Goal: Information Seeking & Learning: Learn about a topic

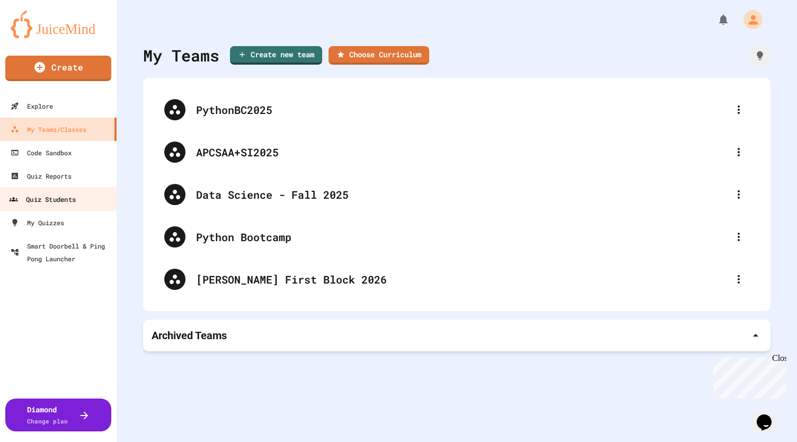
click at [66, 199] on div "Quiz Students" at bounding box center [42, 199] width 67 height 13
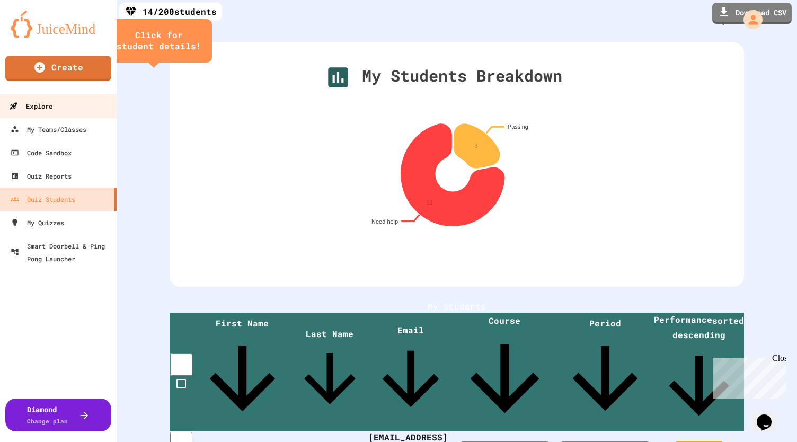
click at [57, 100] on link "Explore" at bounding box center [58, 106] width 120 height 24
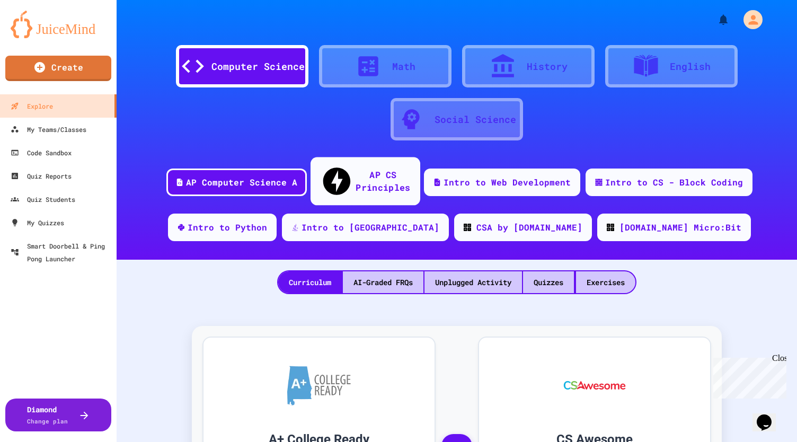
click at [362, 173] on div "AP CS Principles" at bounding box center [383, 181] width 55 height 26
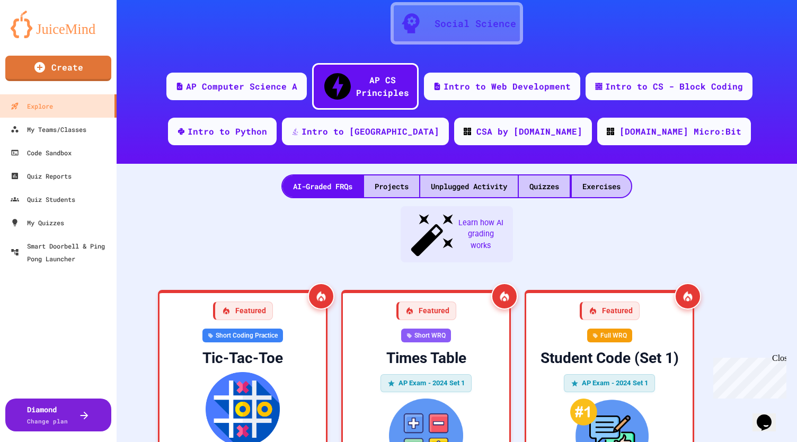
scroll to position [95, 0]
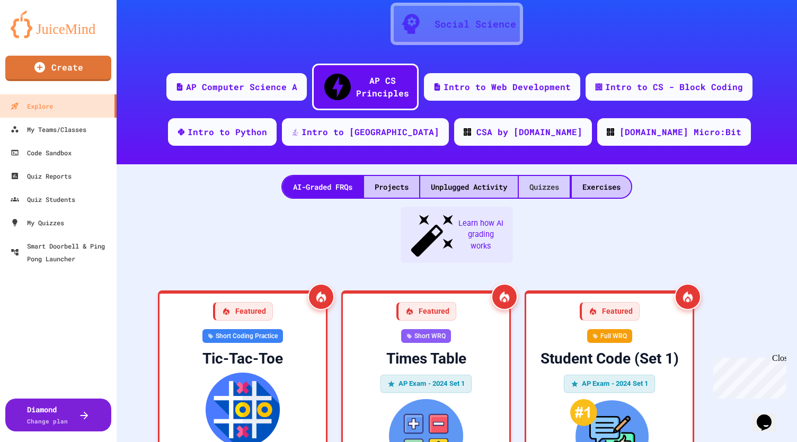
click at [540, 176] on div "Quizzes" at bounding box center [544, 187] width 51 height 22
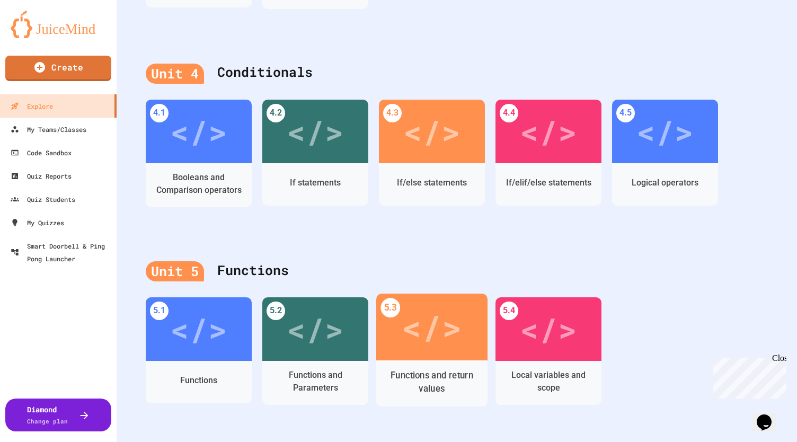
scroll to position [1092, 0]
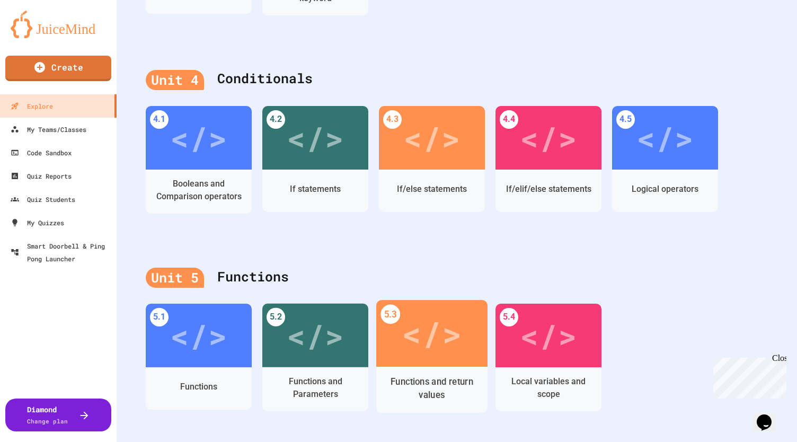
click at [456, 322] on div "</>" at bounding box center [432, 334] width 60 height 50
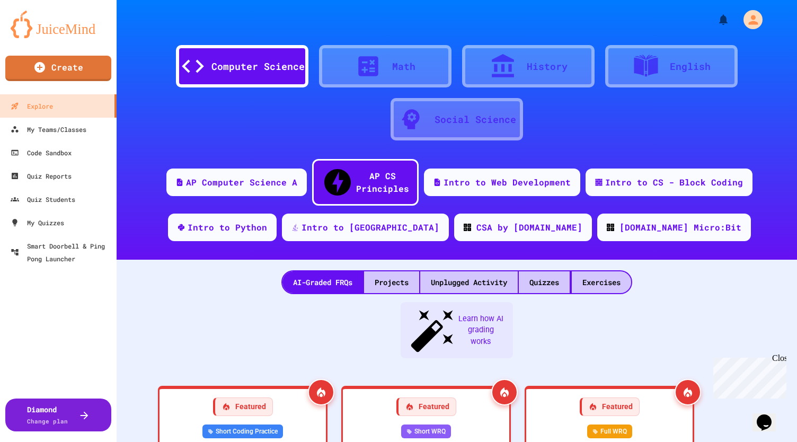
scroll to position [29, 0]
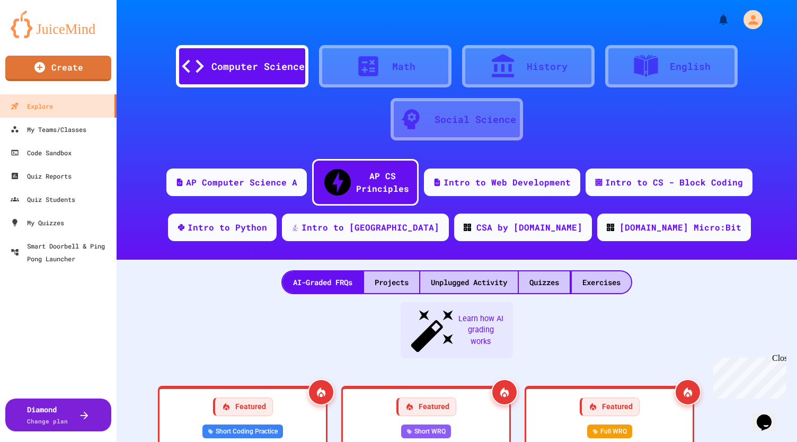
scroll to position [302, 0]
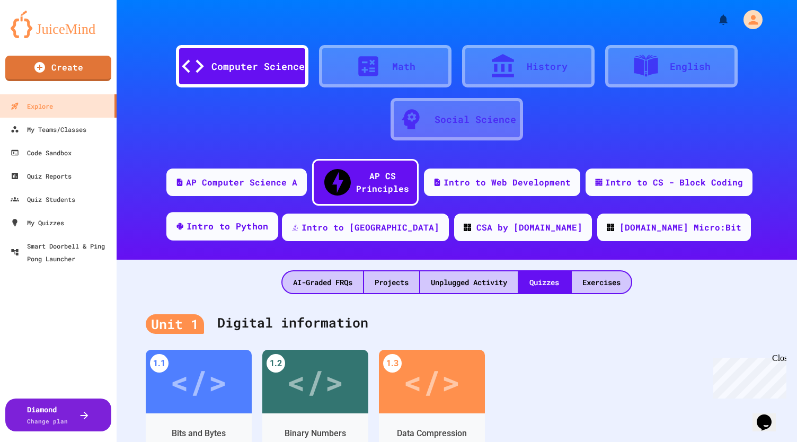
click at [274, 216] on div "Intro to Python" at bounding box center [222, 226] width 112 height 29
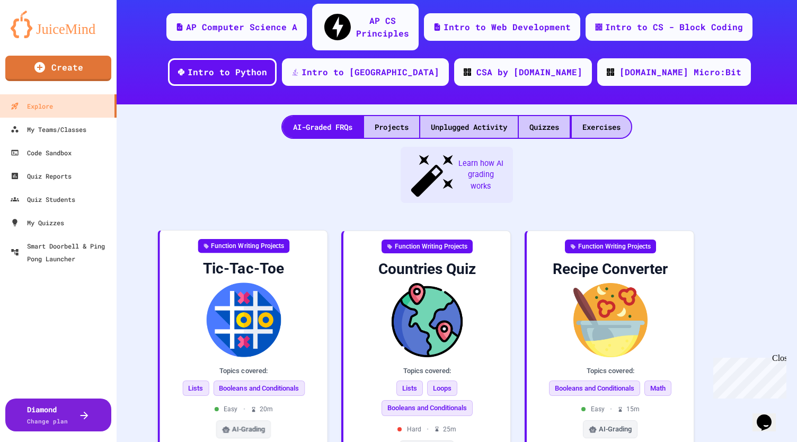
scroll to position [156, 0]
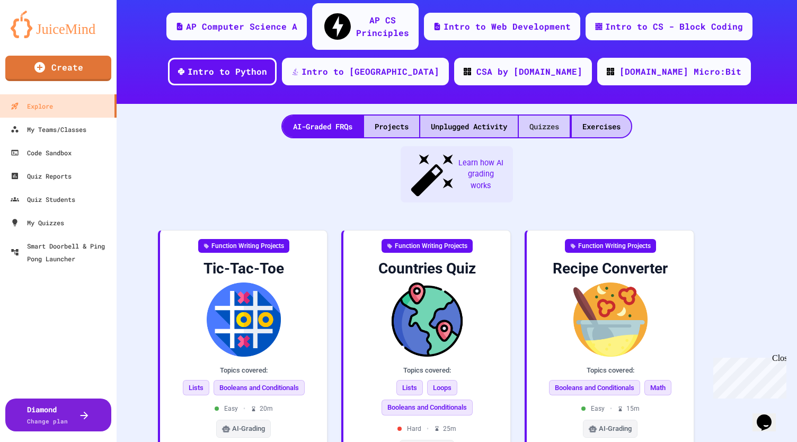
click at [545, 116] on div "Quizzes" at bounding box center [544, 127] width 51 height 22
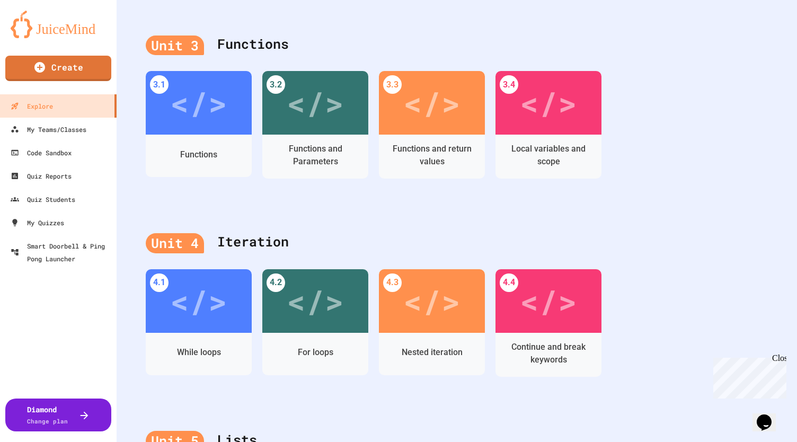
scroll to position [803, 0]
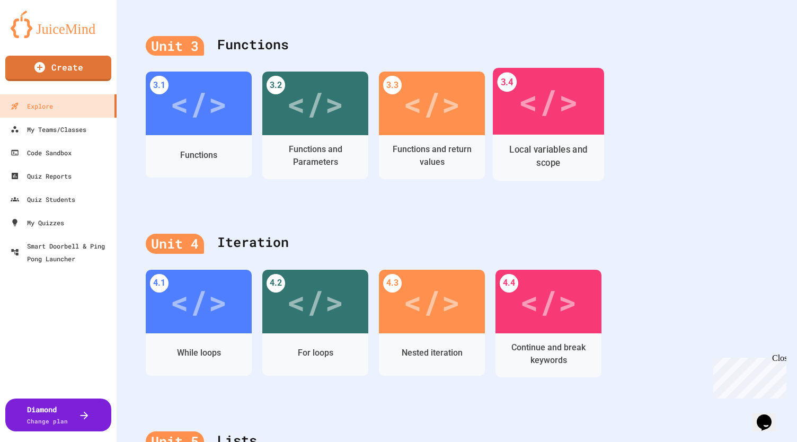
click at [576, 135] on div "Local variables and scope" at bounding box center [548, 158] width 111 height 46
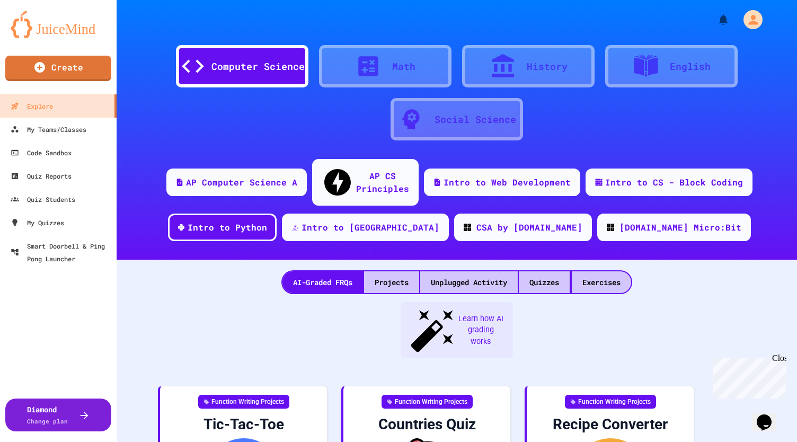
scroll to position [29, 0]
